Goal: Information Seeking & Learning: Check status

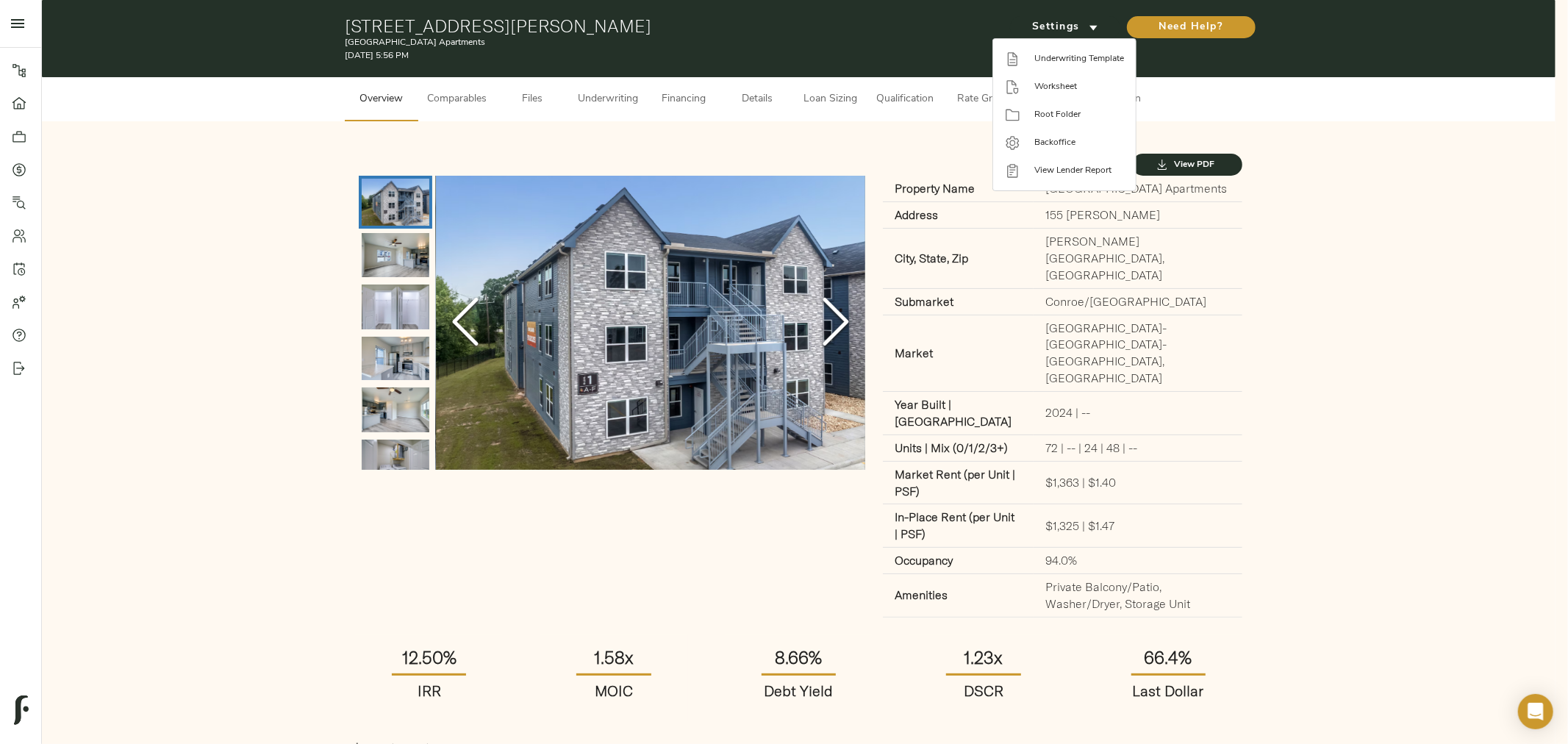
click at [1435, 181] on div at bounding box center [784, 372] width 1568 height 744
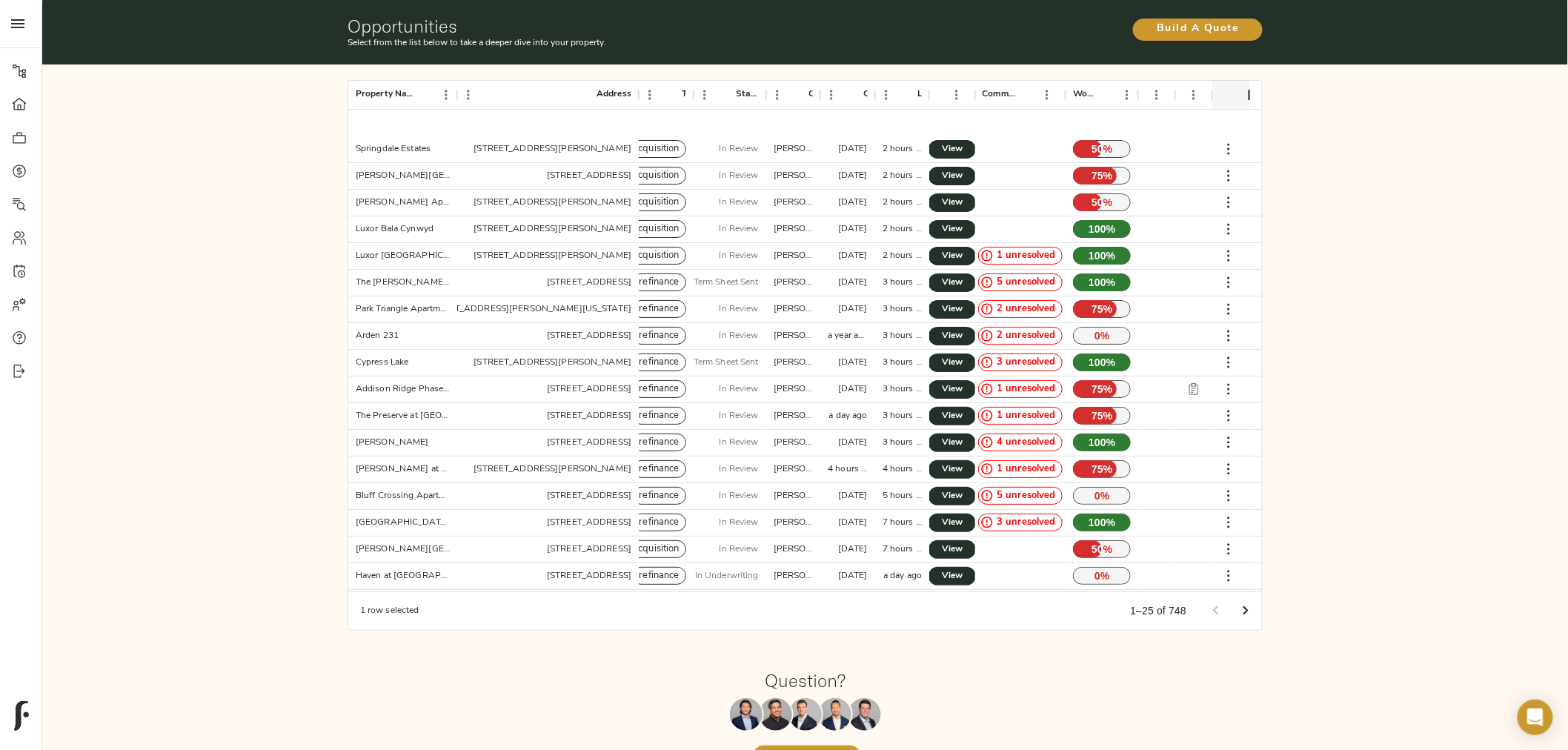
scroll to position [82, 0]
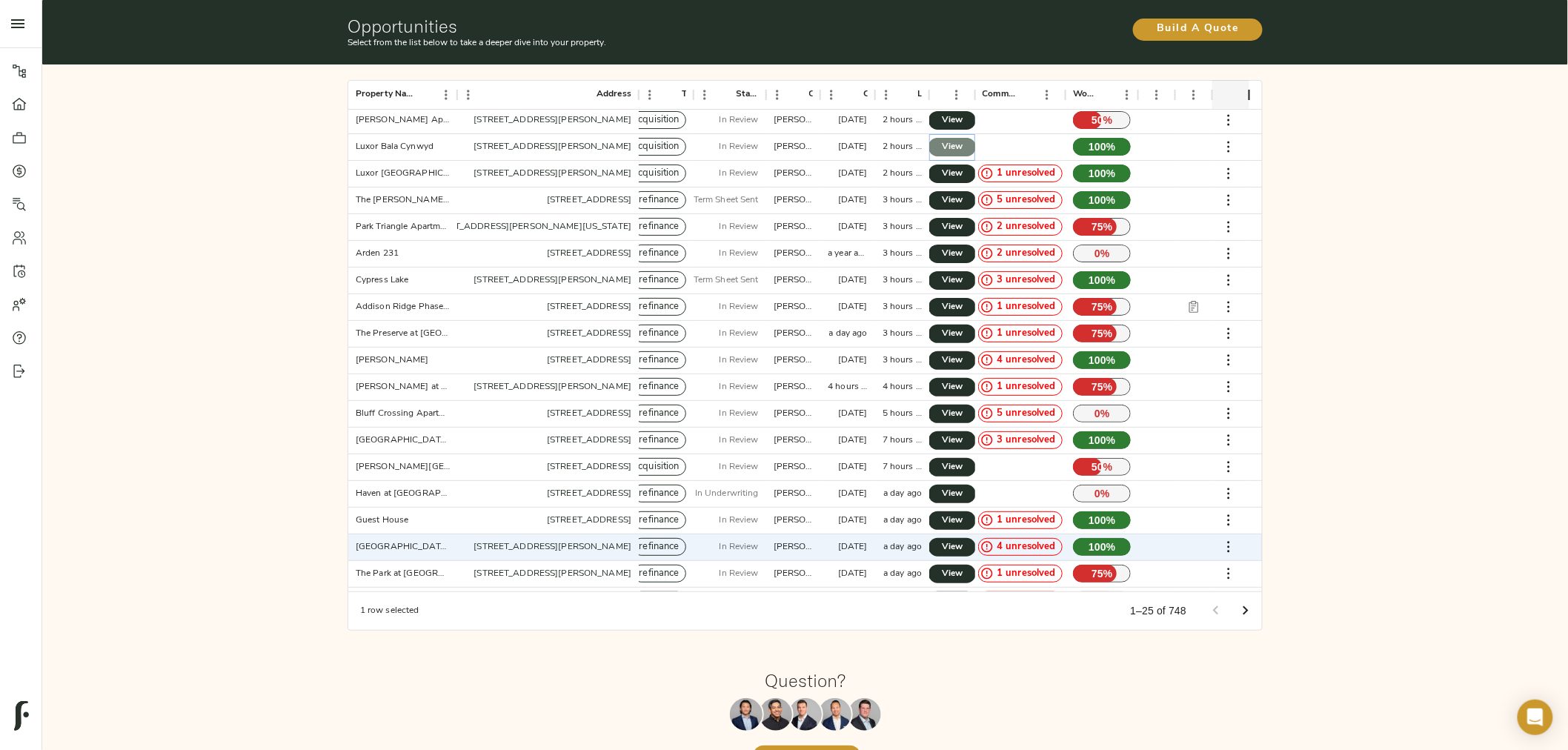
click at [949, 142] on span "View" at bounding box center [952, 147] width 18 height 15
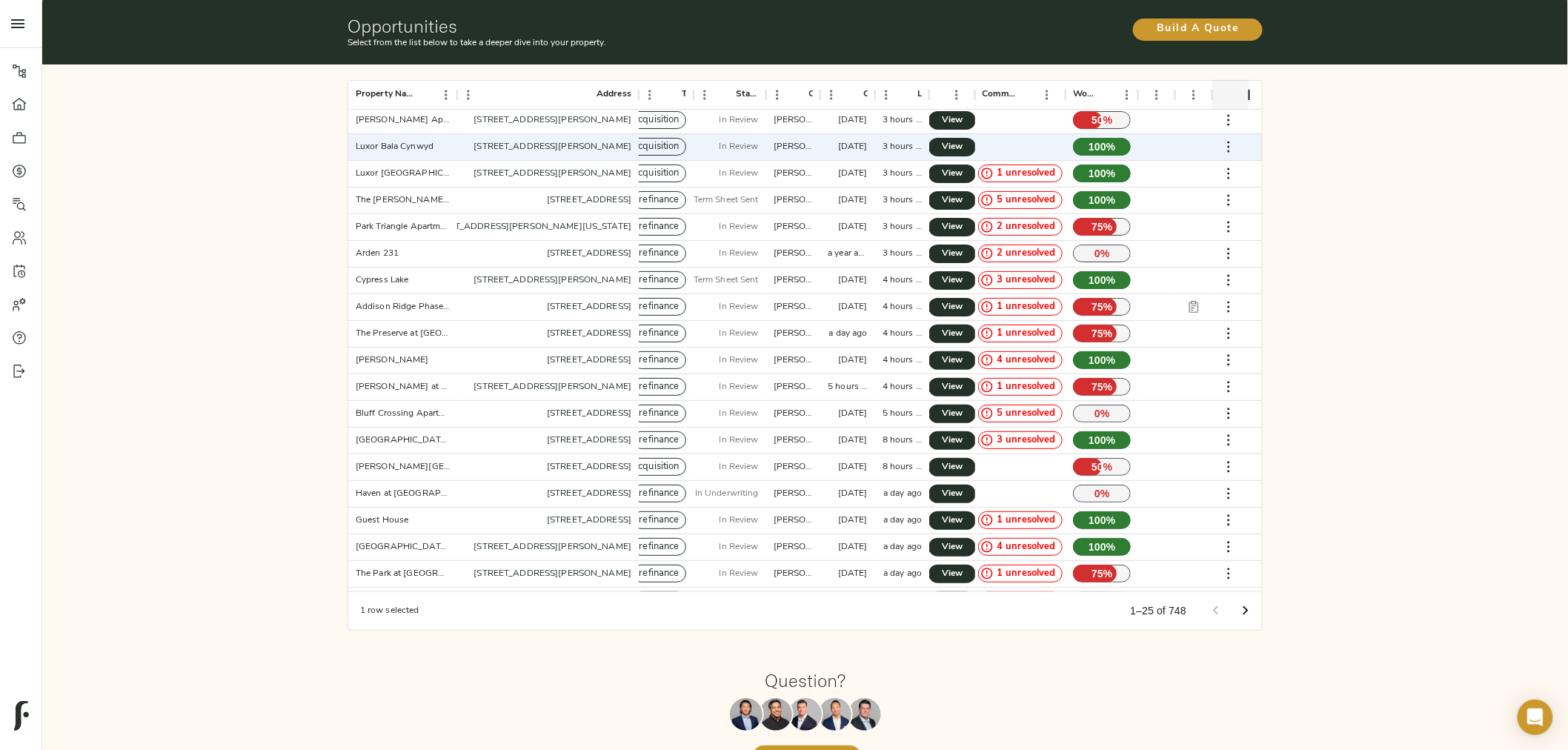
click at [1273, 233] on div "Property Name Address Type Stage Created By Created Last Updated Actions Commen…" at bounding box center [805, 355] width 1538 height 593
click at [938, 199] on link "View" at bounding box center [952, 201] width 47 height 19
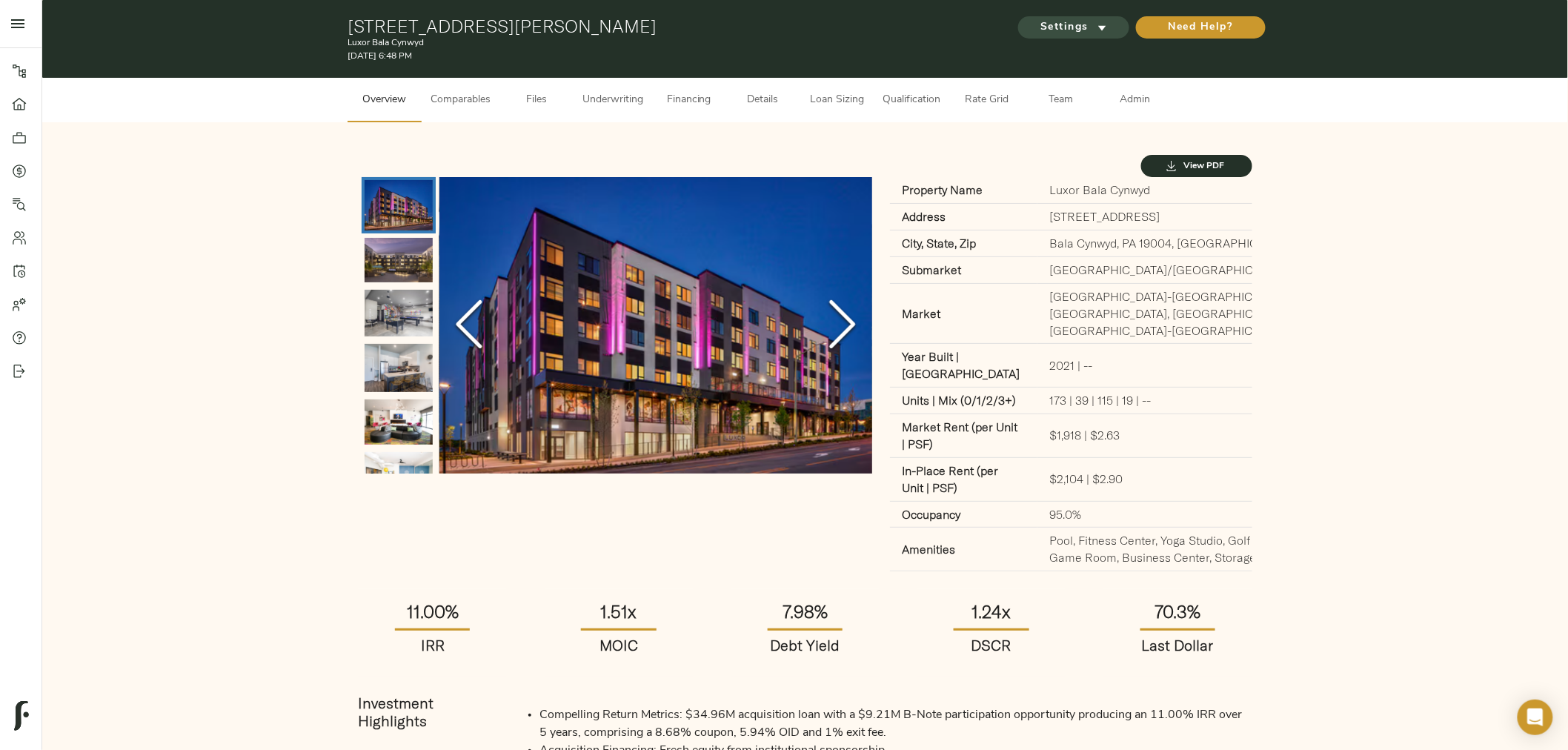
click at [1075, 20] on span "Settings" at bounding box center [1074, 28] width 81 height 19
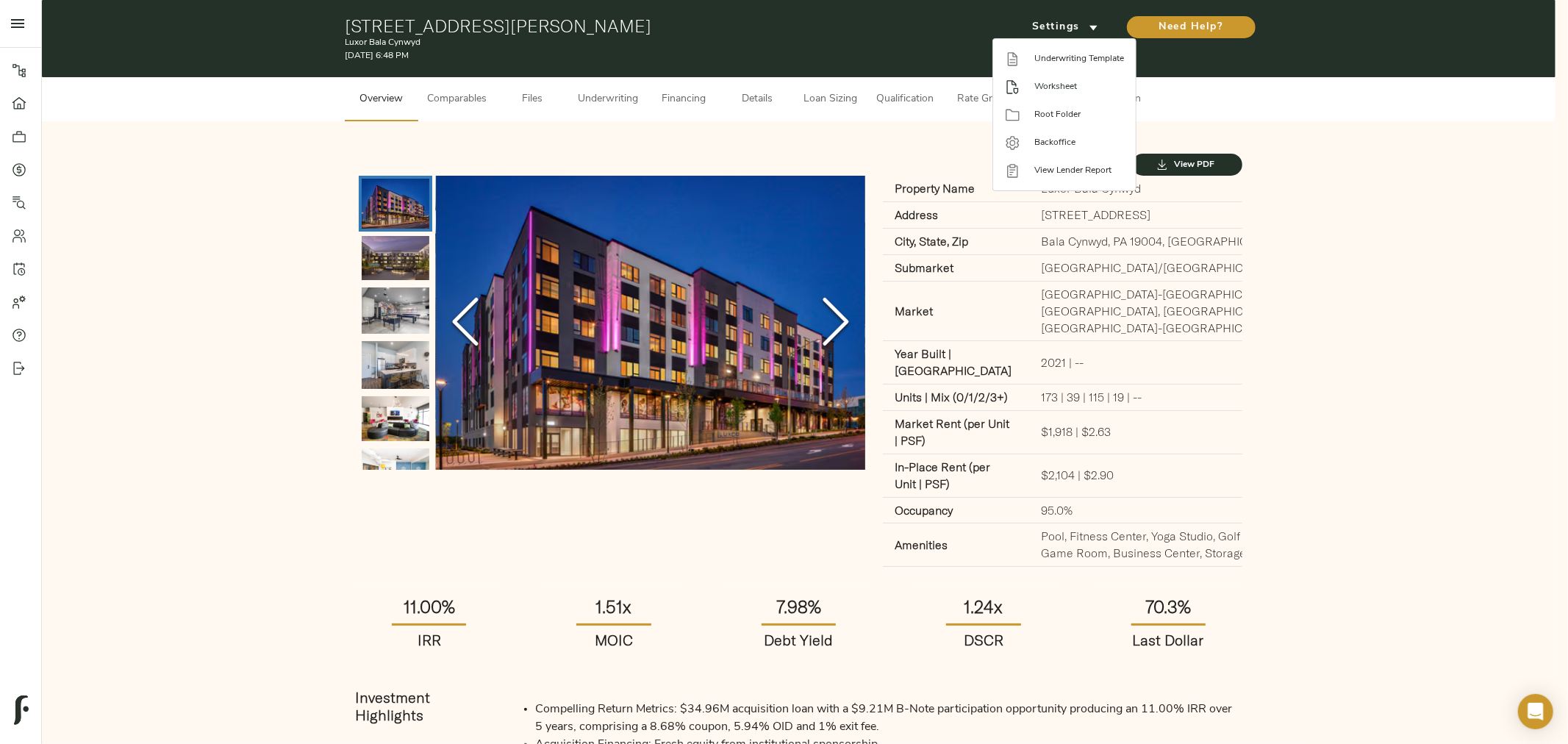
click at [1070, 80] on span "Worksheet" at bounding box center [1079, 87] width 90 height 14
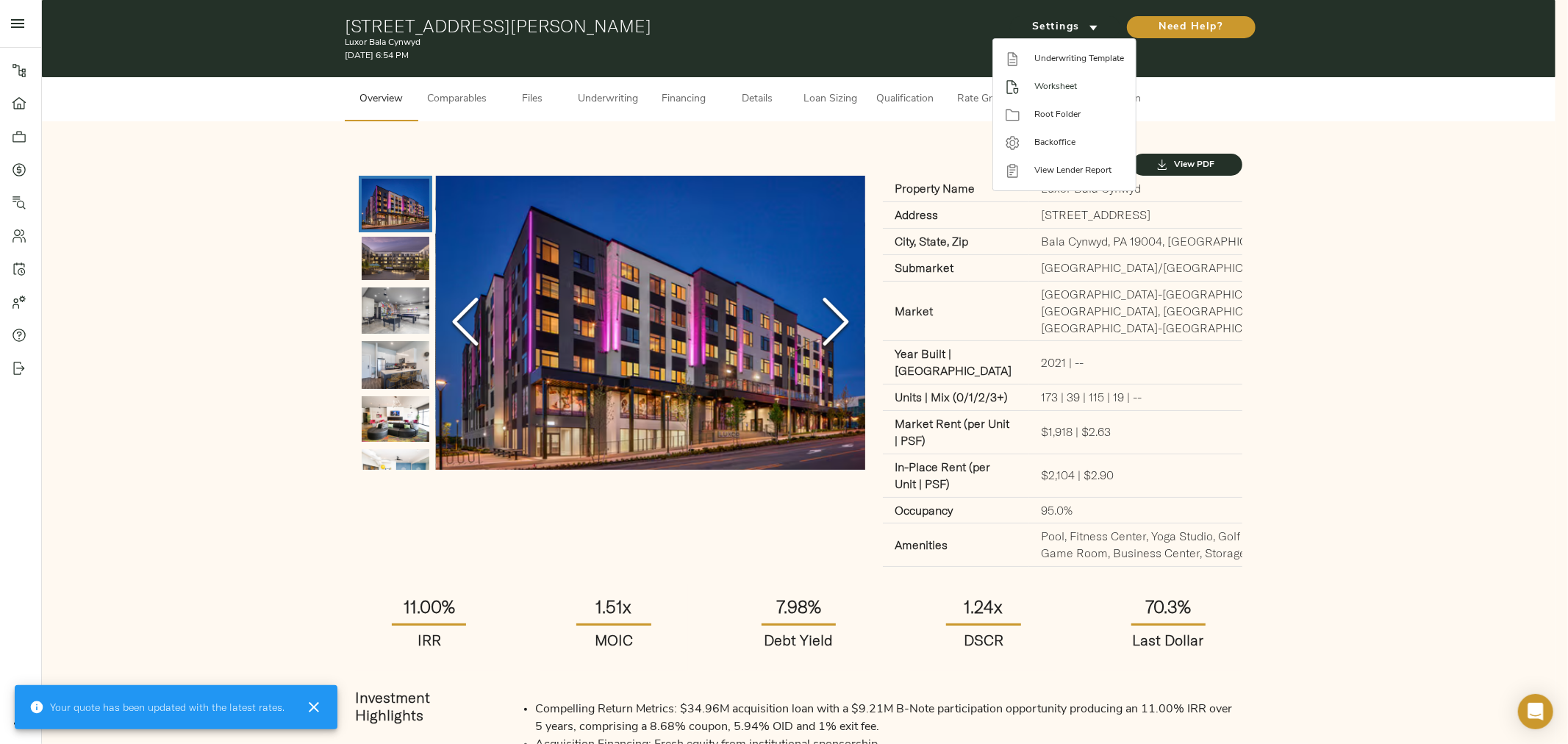
click at [1083, 85] on span "Worksheet" at bounding box center [1079, 87] width 90 height 14
click at [631, 100] on div at bounding box center [784, 372] width 1568 height 744
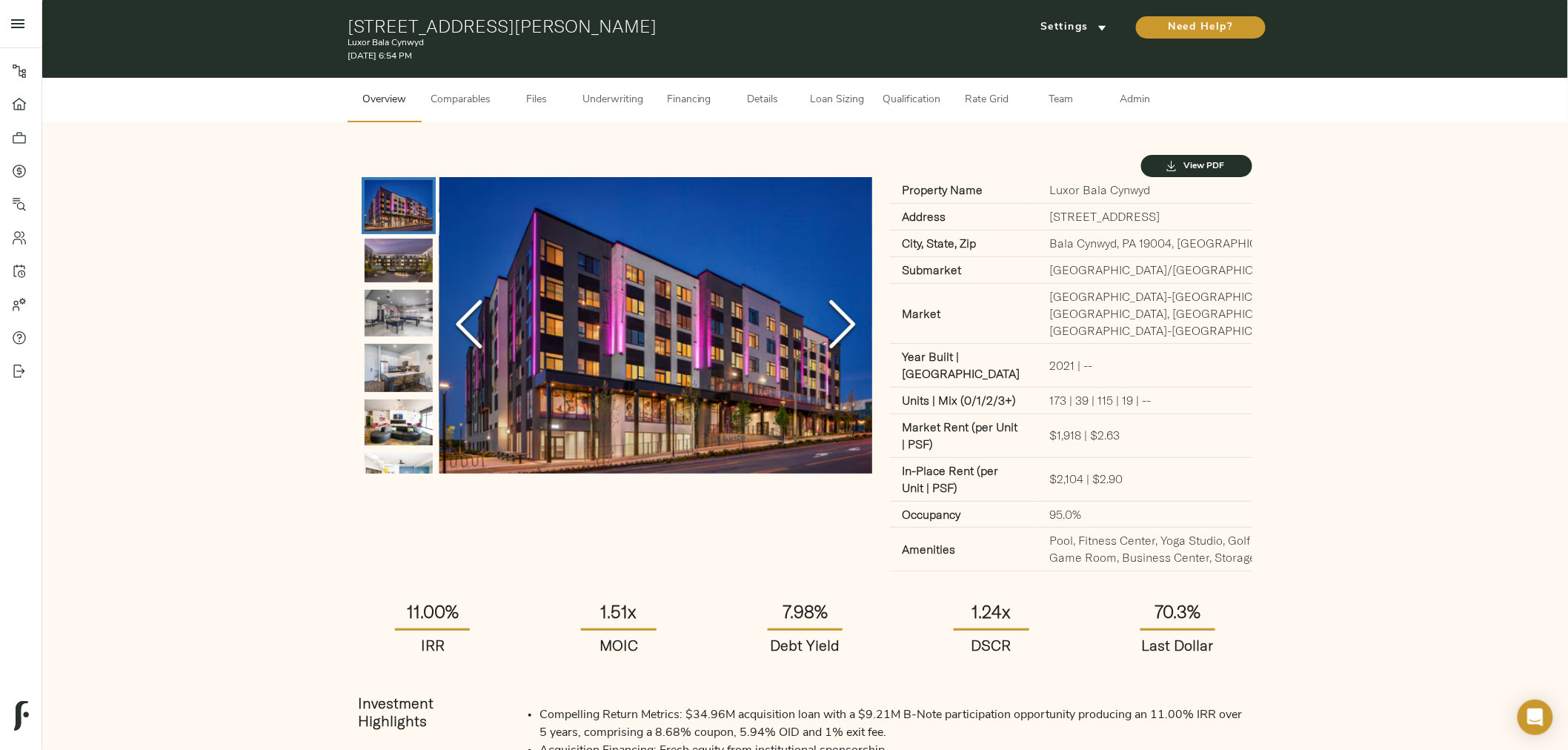
click at [610, 101] on span "Underwriting" at bounding box center [613, 100] width 61 height 19
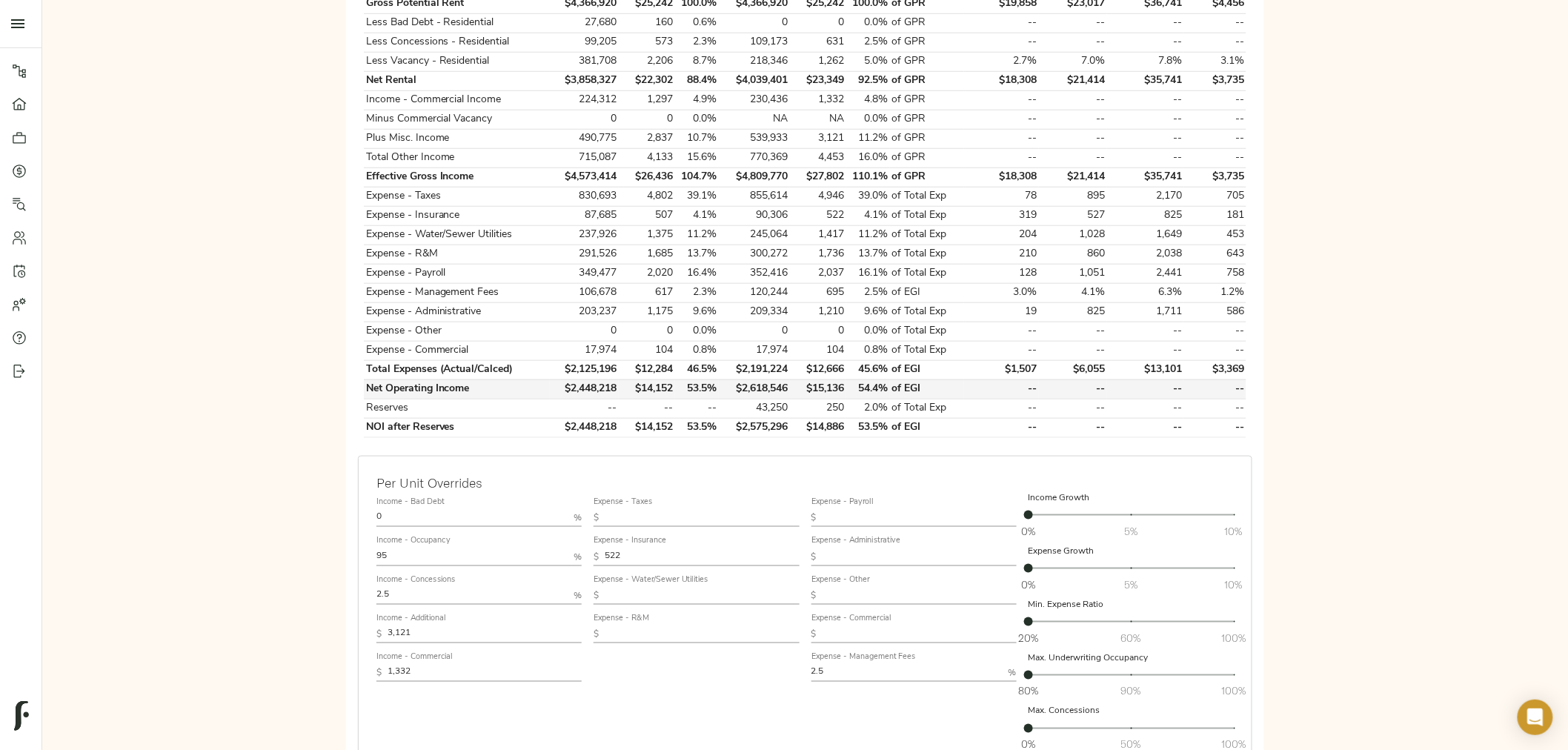
scroll to position [494, 0]
drag, startPoint x: 747, startPoint y: 195, endPoint x: 789, endPoint y: 194, distance: 42.0
click at [789, 194] on td "855,614" at bounding box center [754, 194] width 71 height 19
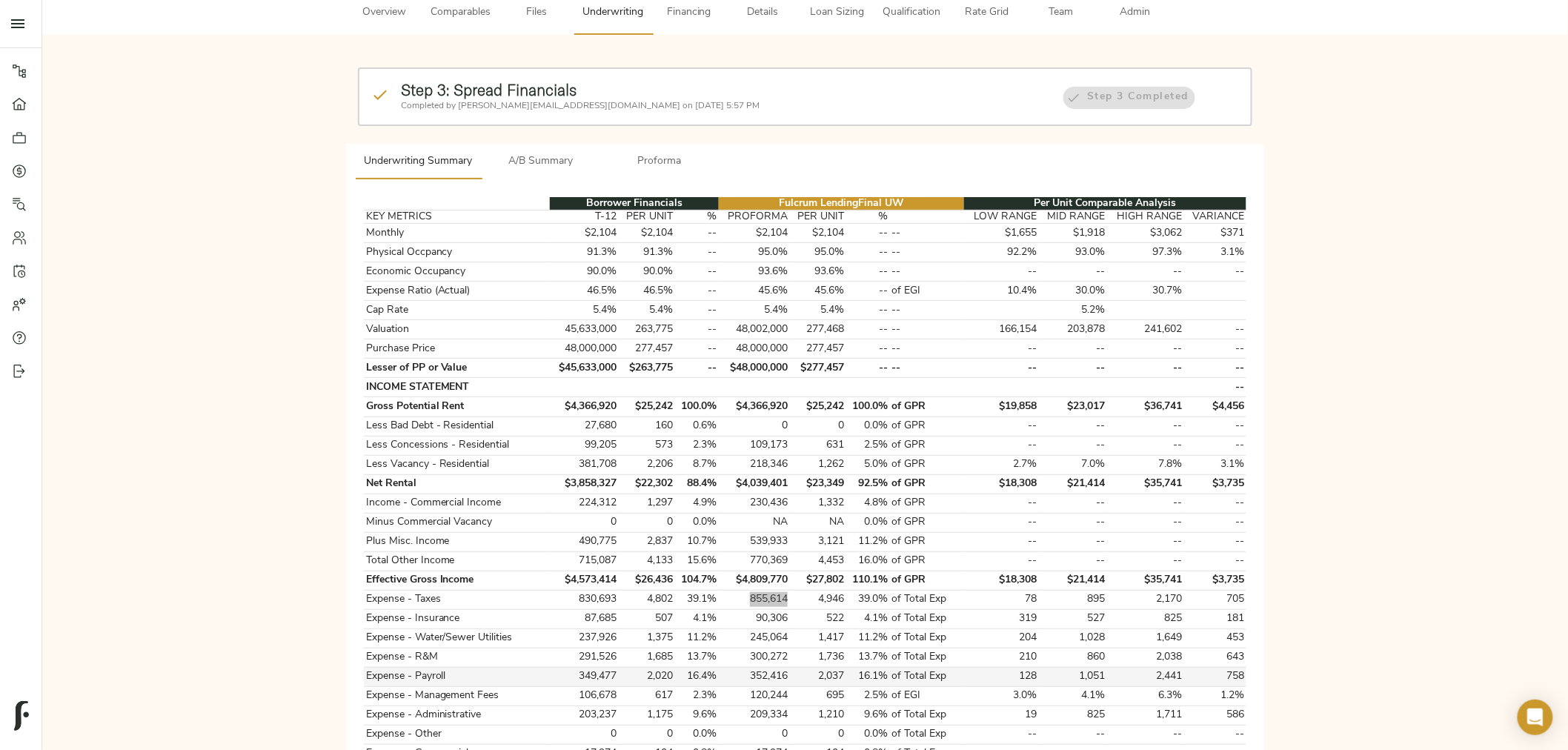
scroll to position [0, 0]
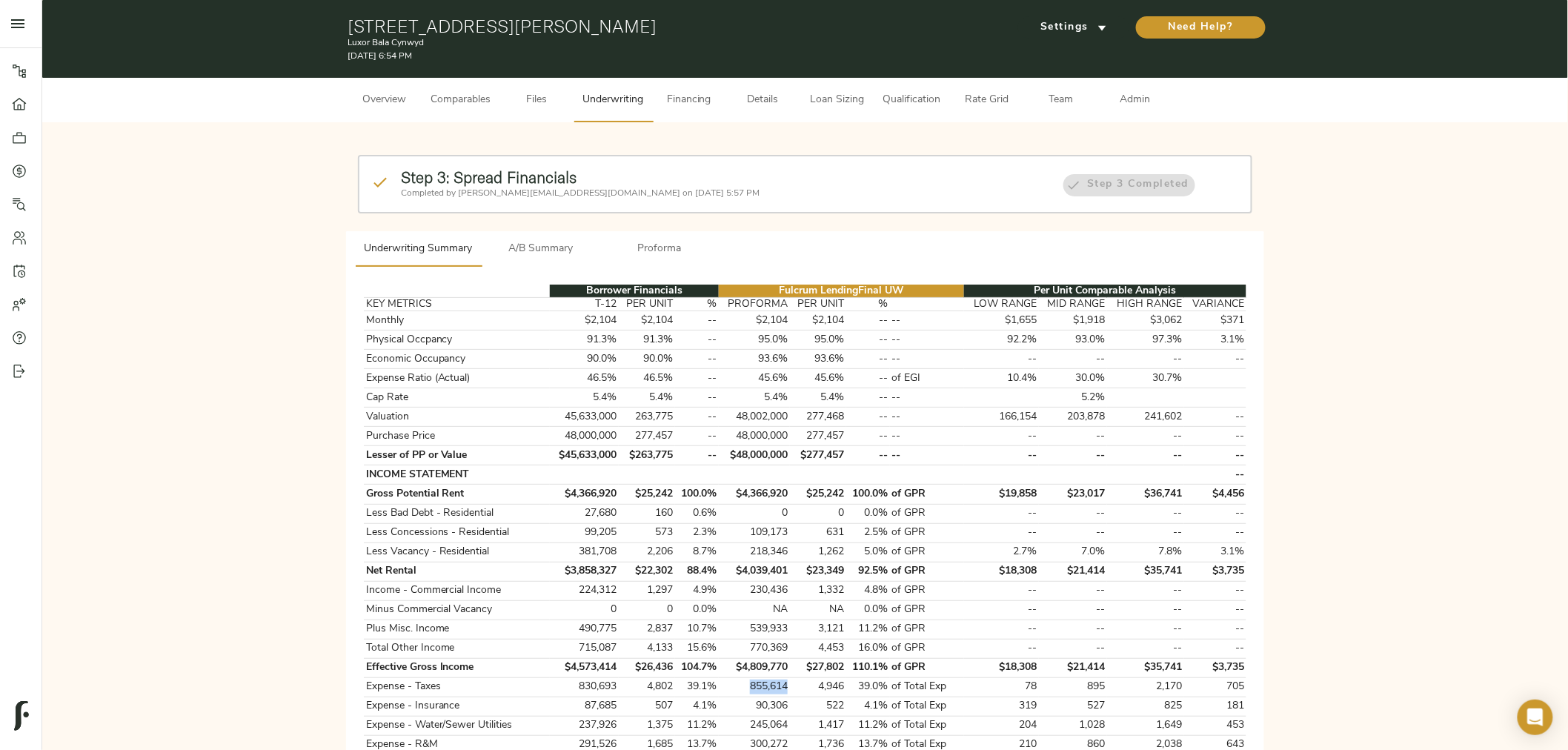
click at [1133, 101] on span "Admin" at bounding box center [1135, 100] width 57 height 19
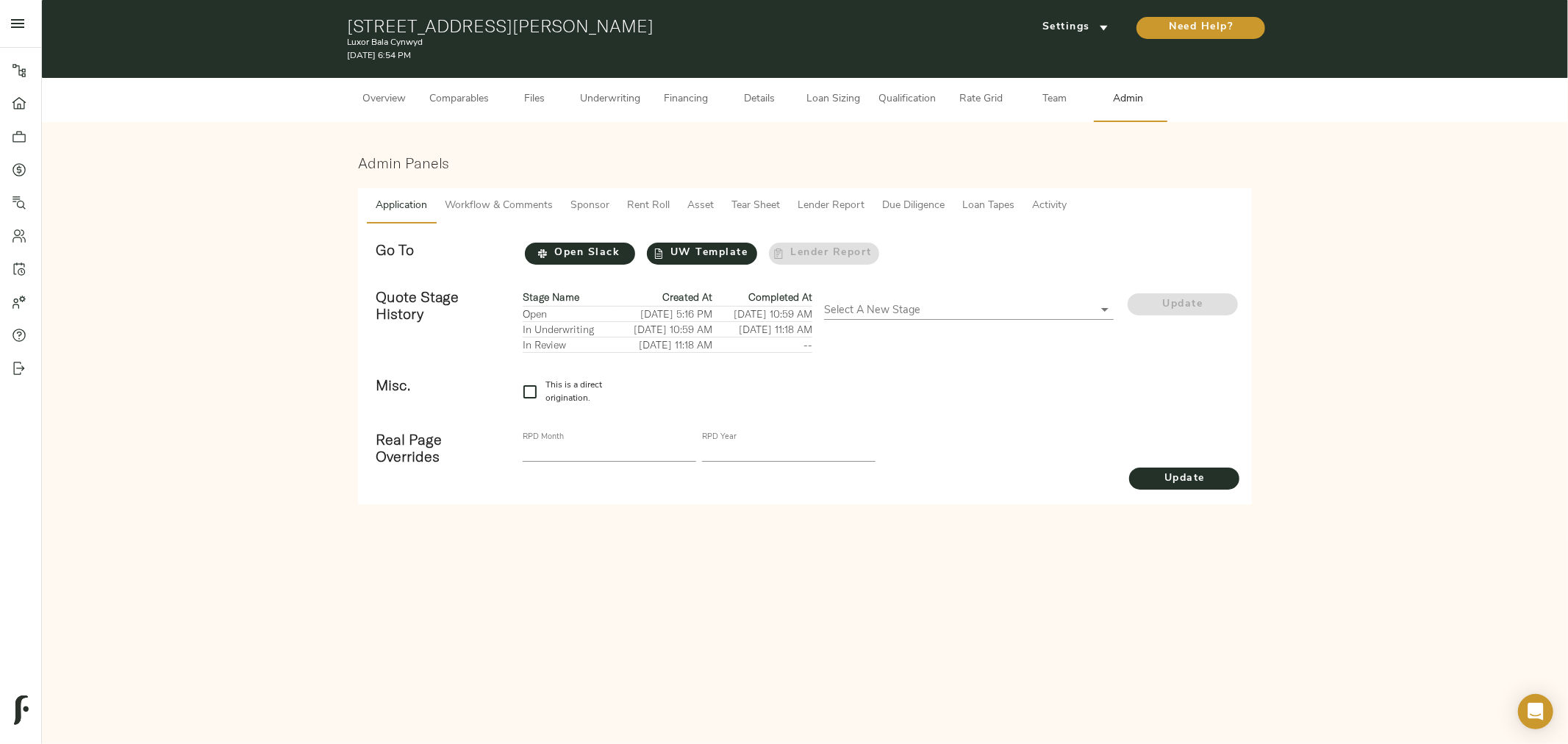
click at [747, 206] on span "Tear Sheet" at bounding box center [756, 207] width 48 height 19
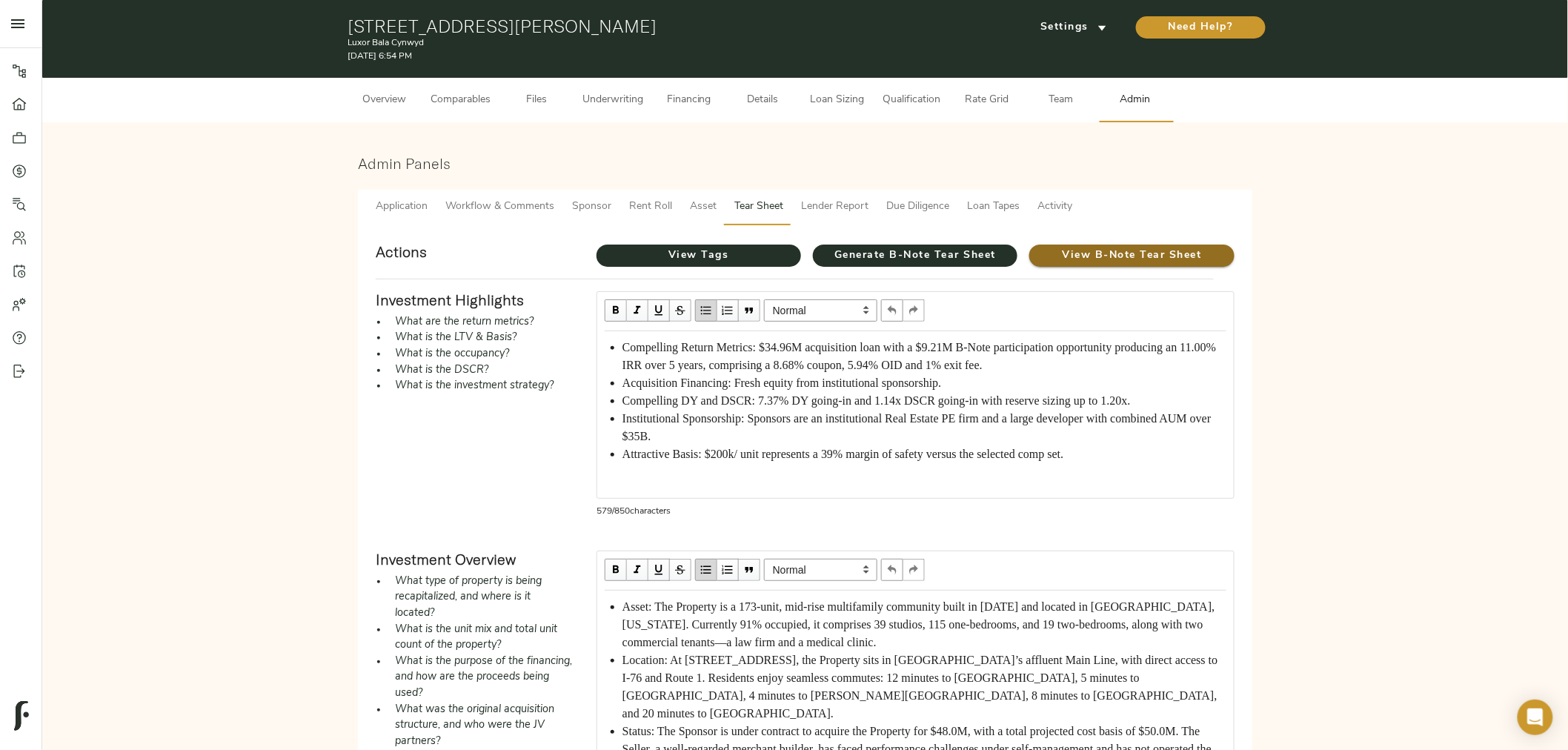
click at [1116, 249] on span "View B-Note Tear Sheet" at bounding box center [1131, 256] width 205 height 19
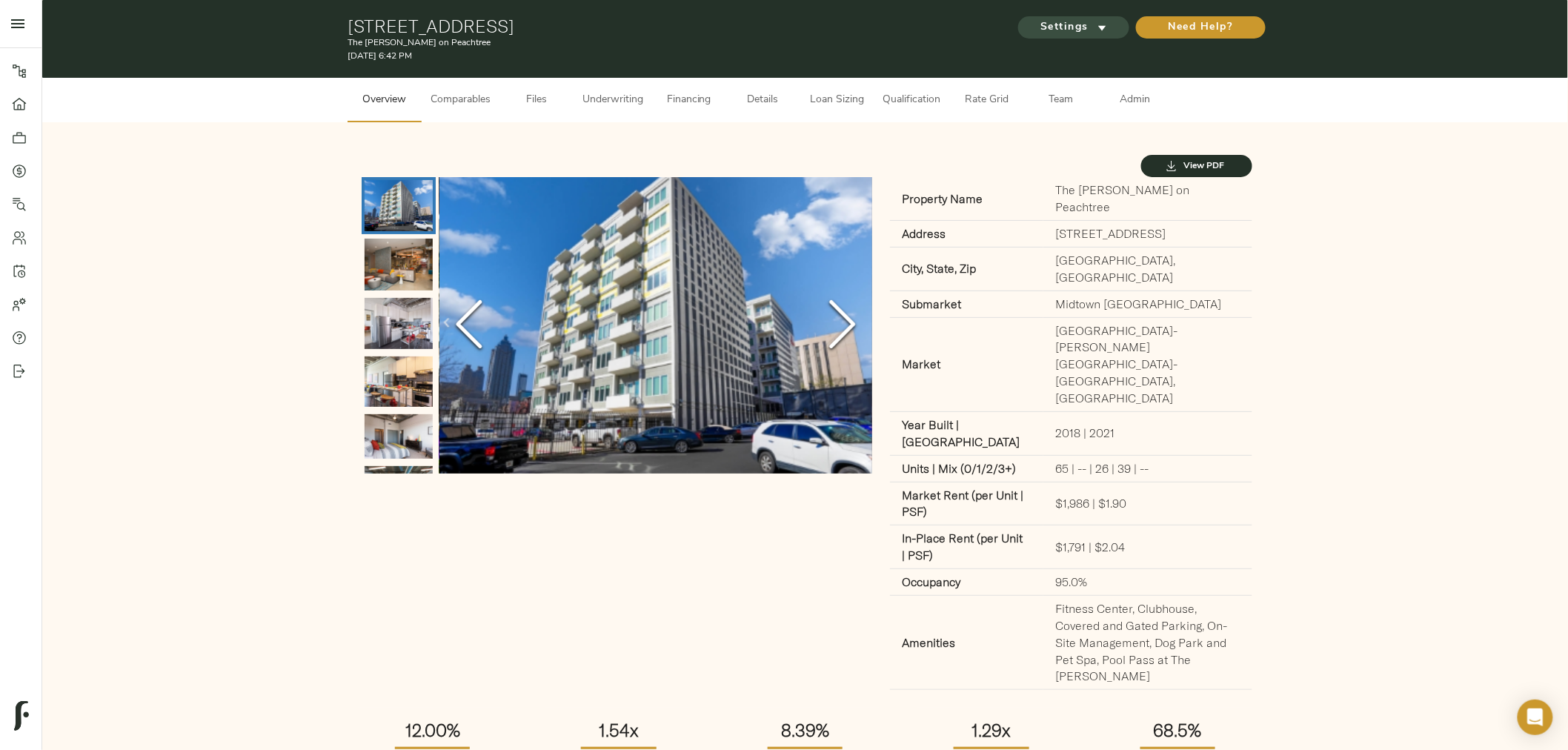
click at [1041, 34] on span "Settings" at bounding box center [1074, 28] width 81 height 19
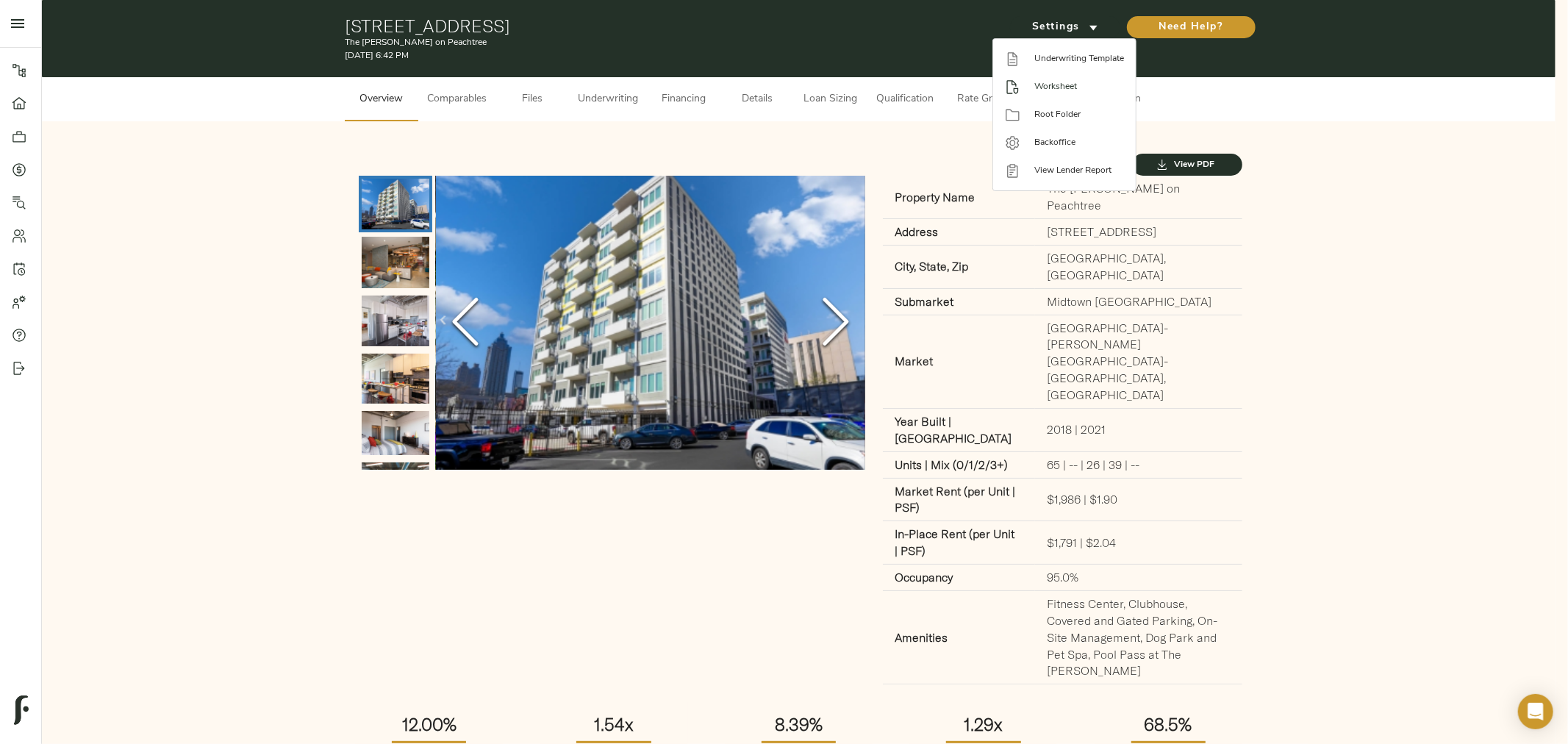
click at [1034, 92] on span "Worksheet" at bounding box center [1079, 87] width 90 height 14
click at [857, 150] on div at bounding box center [784, 372] width 1568 height 744
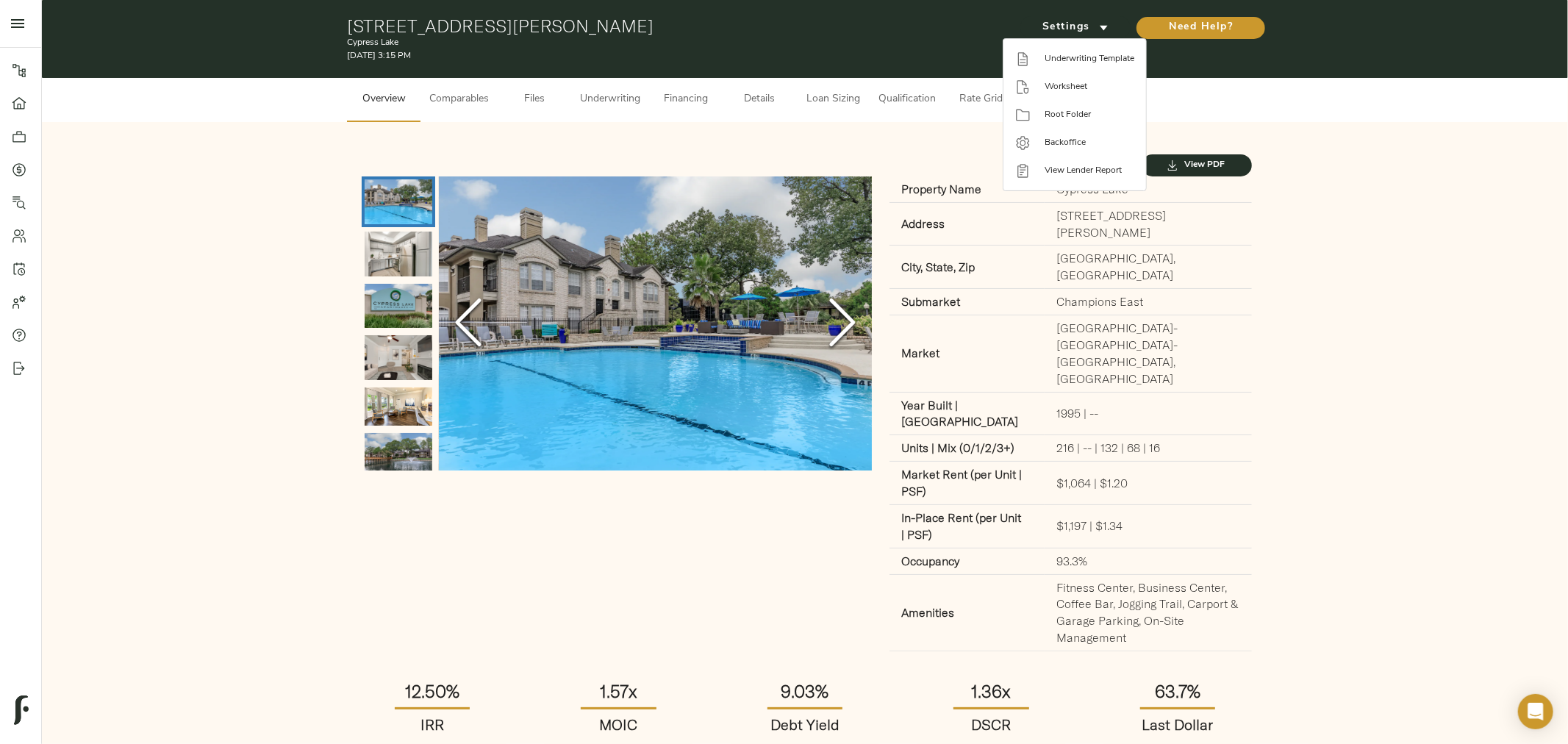
click at [623, 98] on div at bounding box center [784, 372] width 1568 height 744
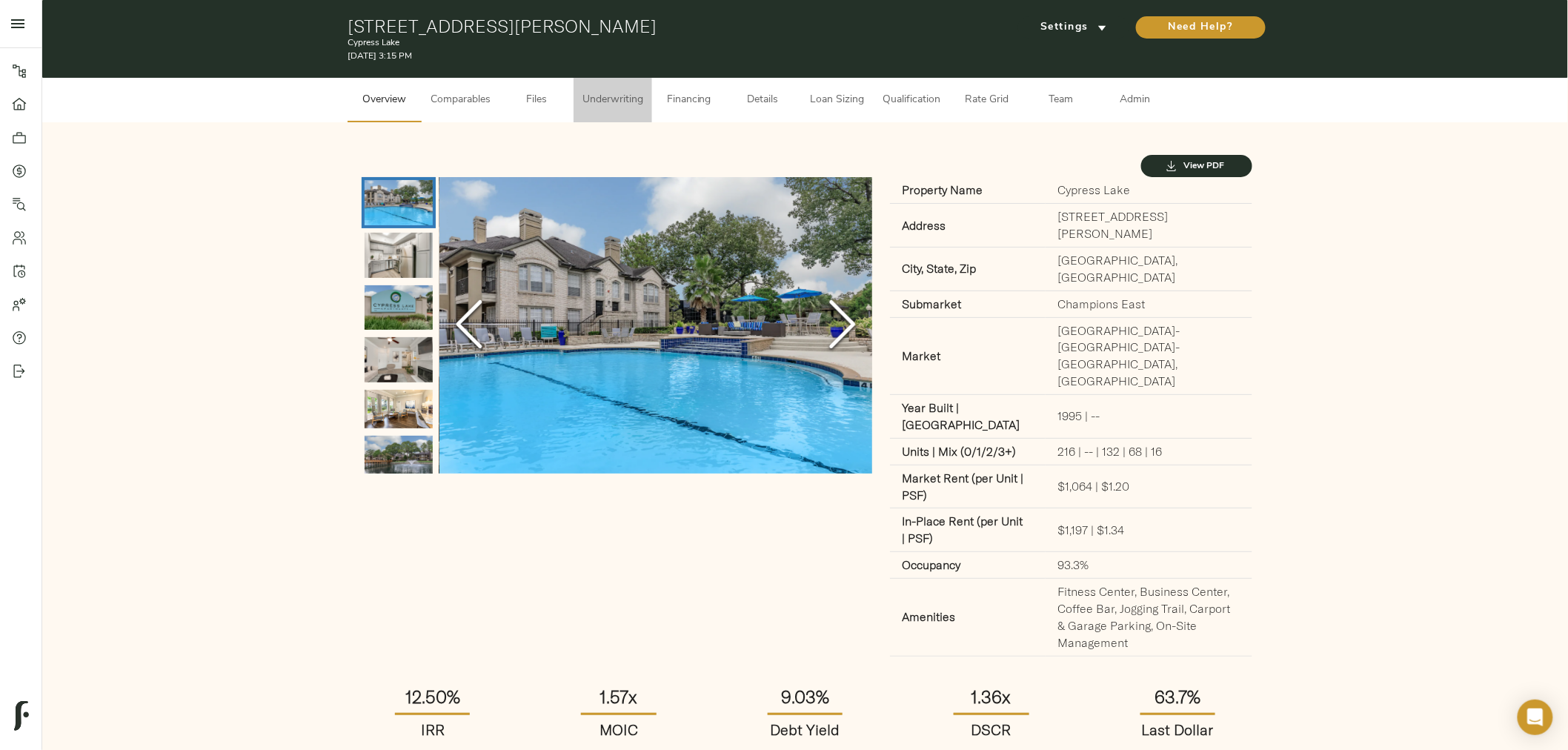
click at [602, 108] on span "Underwriting" at bounding box center [613, 100] width 61 height 19
